Goal: Check status

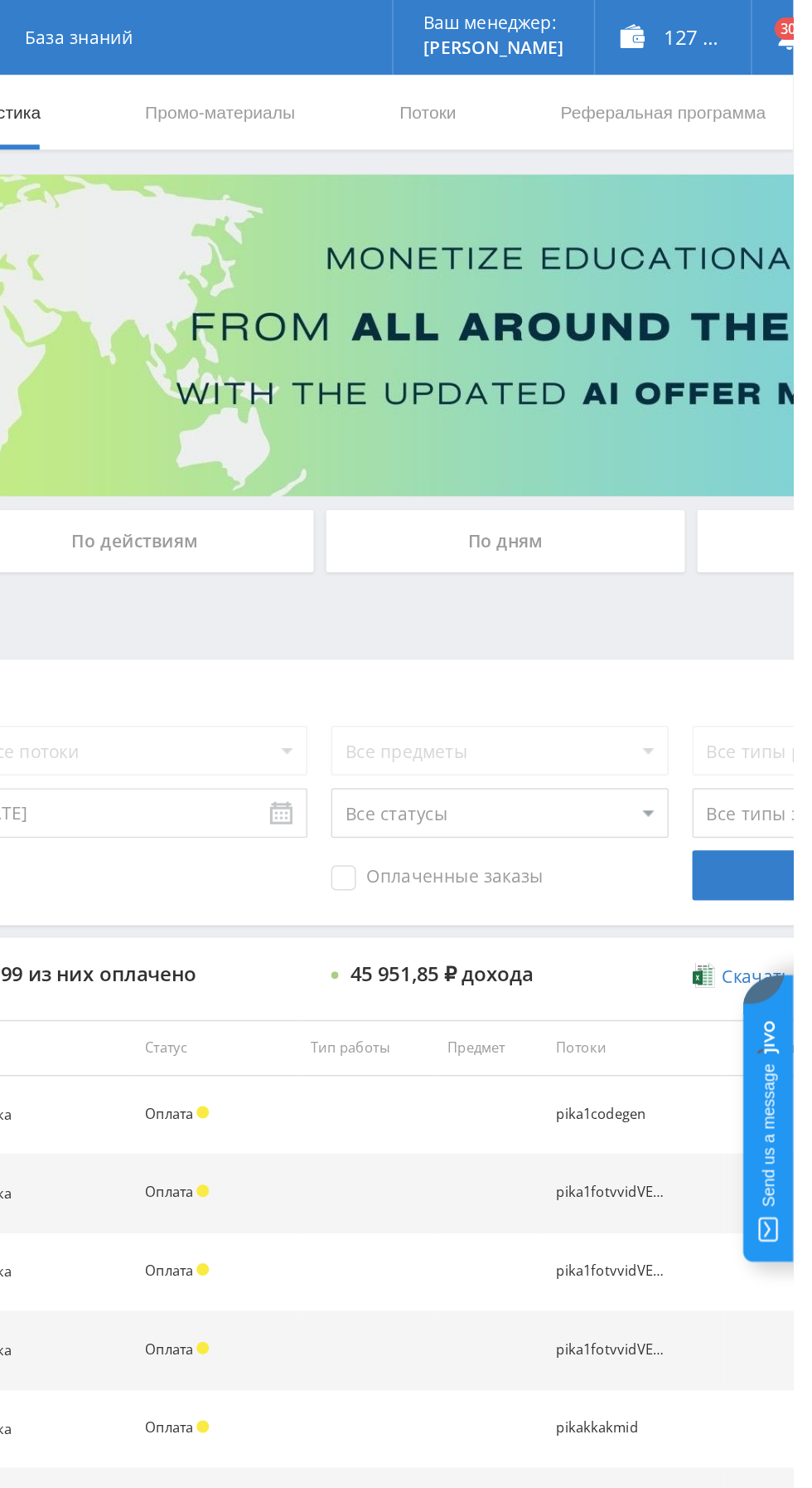
click at [558, 359] on div "По дням" at bounding box center [621, 360] width 238 height 41
click at [0, 0] on input "По дням" at bounding box center [0, 0] width 0 height 0
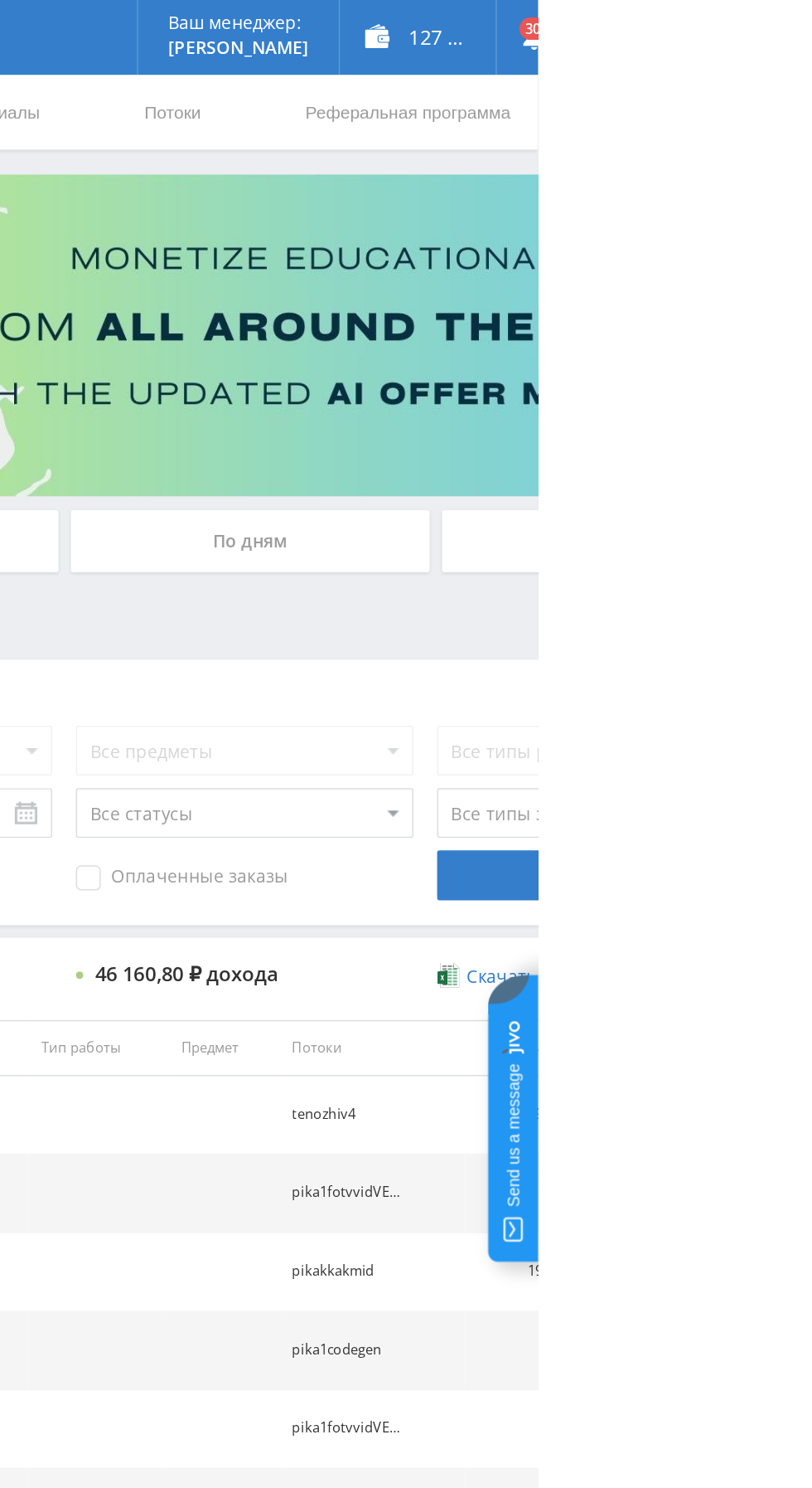
click at [593, 348] on div "По дням" at bounding box center [621, 360] width 238 height 41
click at [0, 0] on input "По дням" at bounding box center [0, 0] width 0 height 0
